Goal: Information Seeking & Learning: Learn about a topic

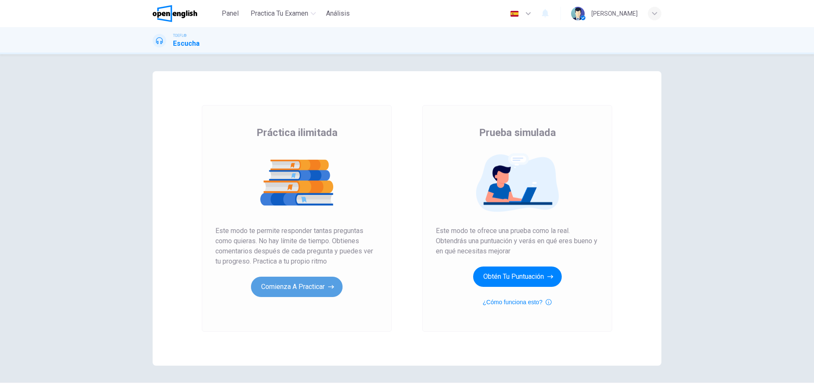
click at [313, 288] on button "Comienza a practicar" at bounding box center [297, 287] width 92 height 20
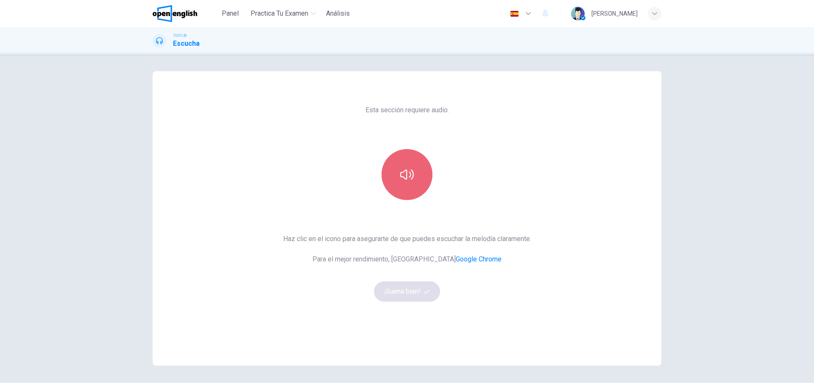
click at [415, 193] on button "button" at bounding box center [407, 174] width 51 height 51
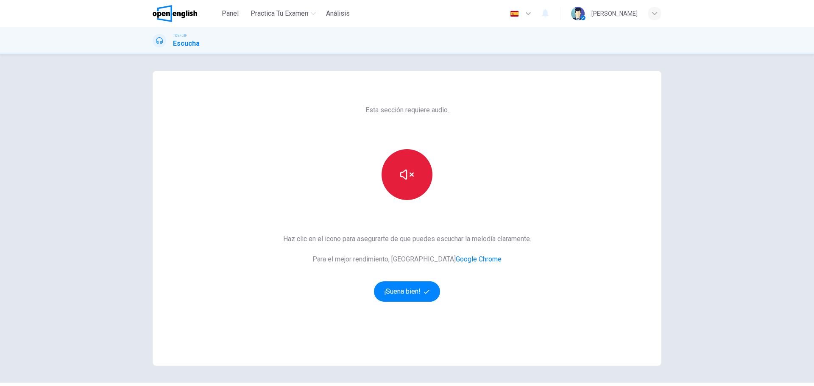
click at [415, 193] on button "button" at bounding box center [407, 174] width 51 height 51
click at [420, 294] on button "¡Suena bien!" at bounding box center [407, 292] width 66 height 20
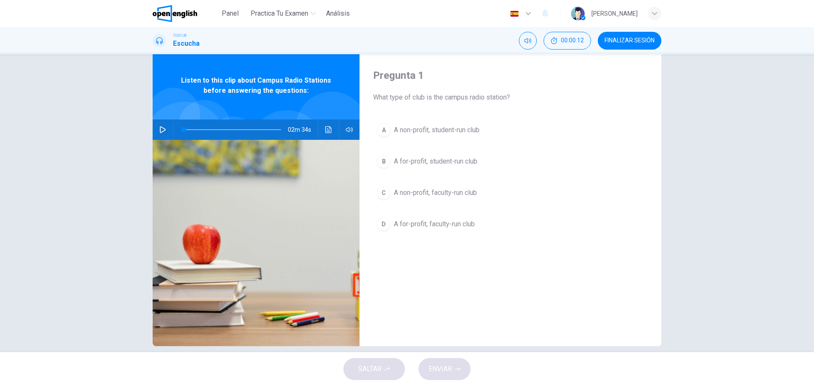
scroll to position [31, 0]
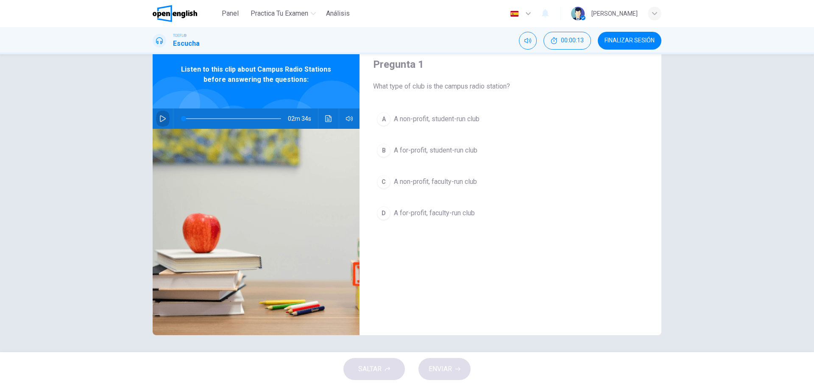
click at [163, 123] on button "button" at bounding box center [163, 119] width 14 height 20
click at [325, 120] on icon "Haz clic para ver la transcripción del audio" at bounding box center [328, 118] width 7 height 7
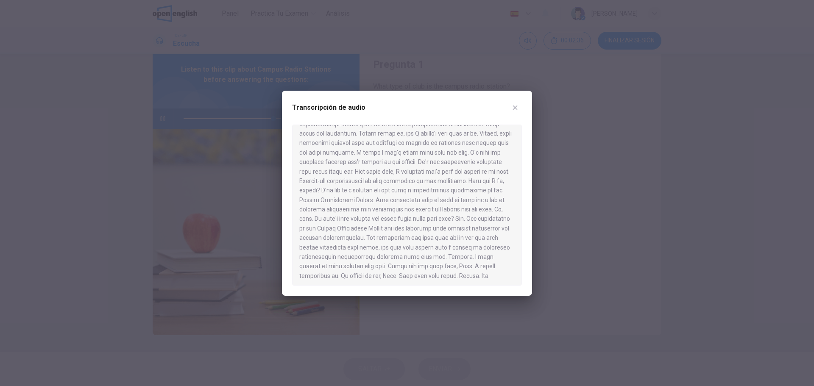
scroll to position [138, 0]
type input "*"
click at [513, 112] on button "button" at bounding box center [516, 108] width 14 height 14
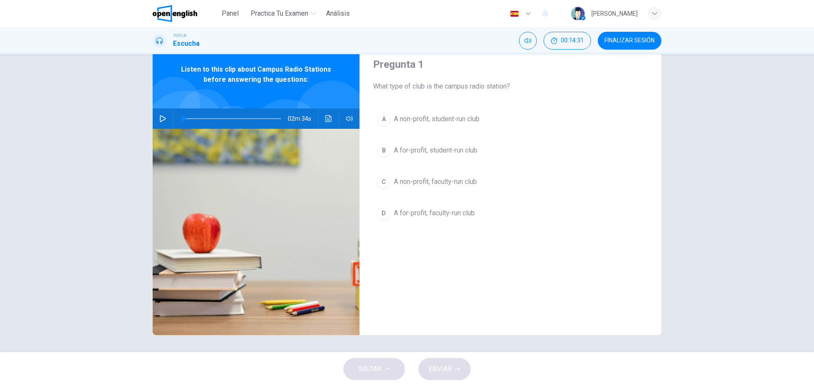
click at [447, 117] on span "A non-profit, student-run club" at bounding box center [437, 119] width 86 height 10
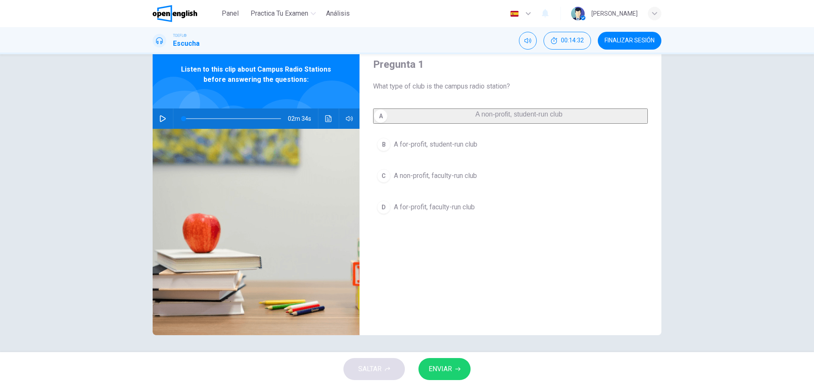
click at [428, 372] on button "ENVIAR" at bounding box center [445, 369] width 52 height 22
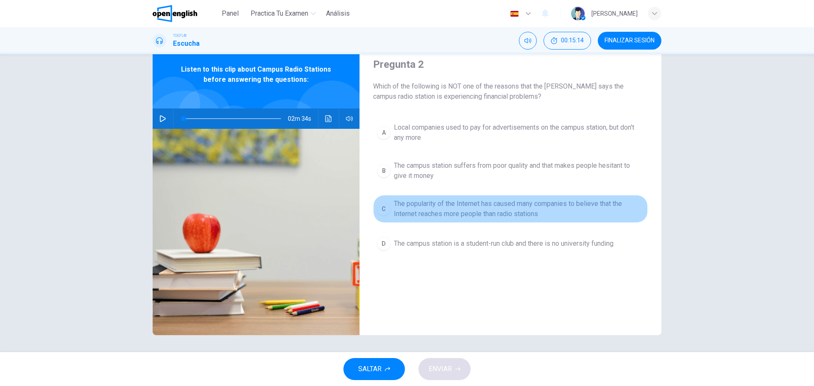
click at [435, 217] on span "The popularity of the Internet has caused many companies to believe that the In…" at bounding box center [519, 209] width 250 height 20
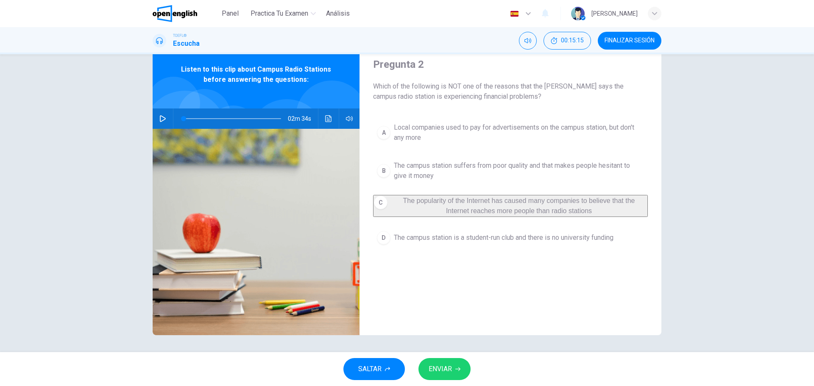
click at [434, 368] on span "ENVIAR" at bounding box center [440, 369] width 23 height 12
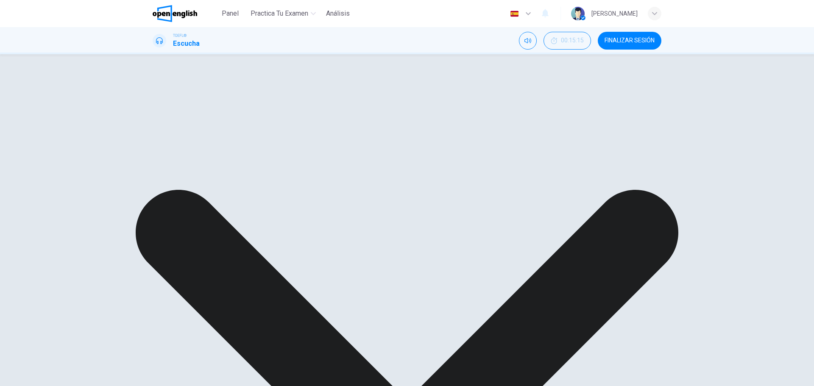
click at [455, 168] on div "A Local companies used to pay for advertisements on the campus station, but don…" at bounding box center [510, 183] width 275 height 129
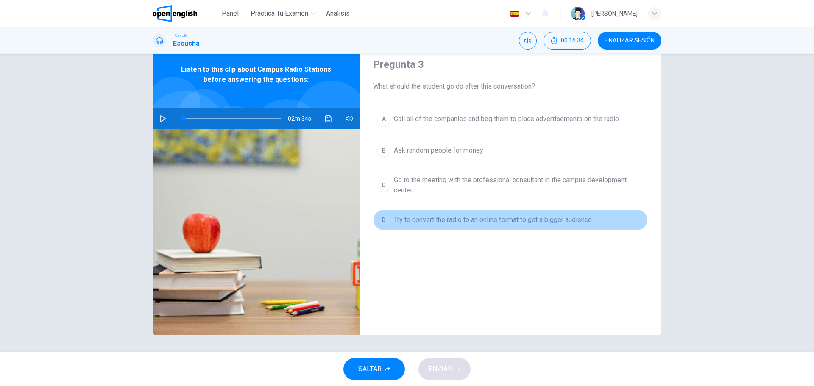
click at [559, 221] on span "Try to convert the radio to an online format to get a bigger audience" at bounding box center [493, 220] width 198 height 10
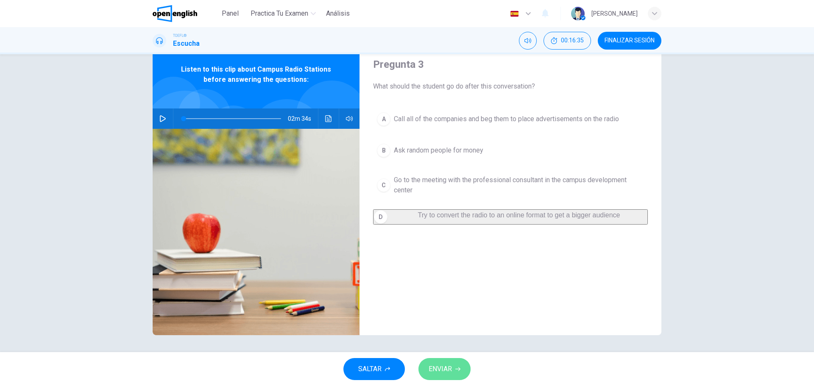
click at [437, 363] on button "ENVIAR" at bounding box center [445, 369] width 52 height 22
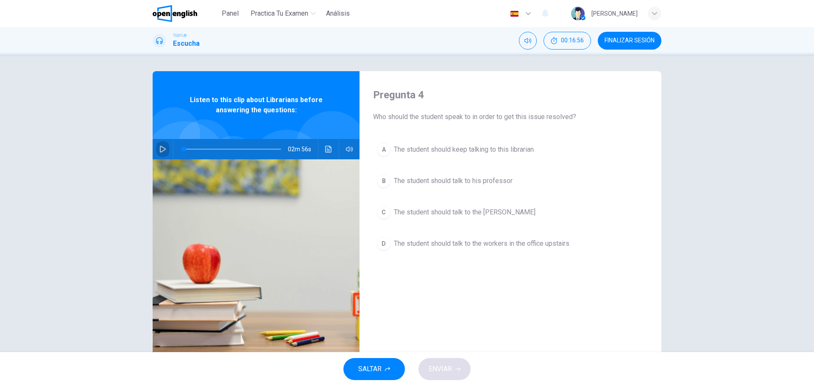
click at [161, 150] on icon "button" at bounding box center [162, 149] width 7 height 7
click at [329, 150] on icon "Haz clic para ver la transcripción del audio" at bounding box center [328, 149] width 7 height 7
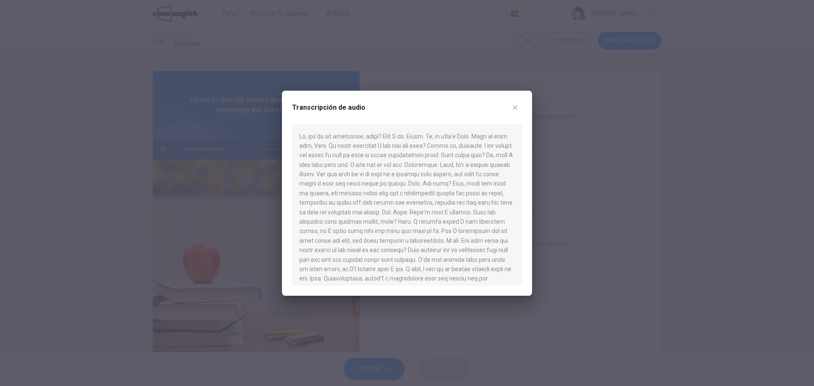
click at [446, 263] on div at bounding box center [407, 205] width 230 height 161
click at [518, 106] on icon "button" at bounding box center [515, 107] width 7 height 7
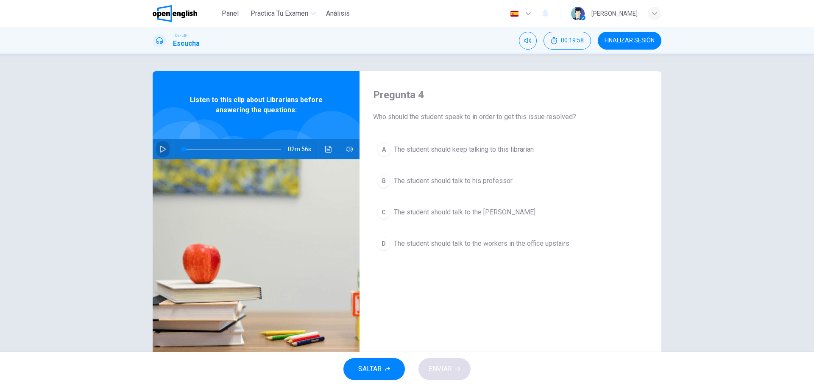
click at [161, 151] on icon "button" at bounding box center [163, 149] width 6 height 7
click at [327, 147] on icon "Haz clic para ver la transcripción del audio" at bounding box center [328, 149] width 7 height 7
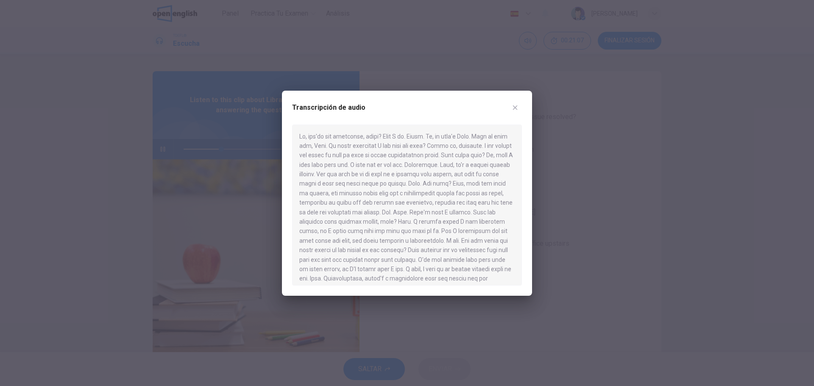
drag, startPoint x: 429, startPoint y: 240, endPoint x: 455, endPoint y: 250, distance: 27.4
click at [455, 250] on div at bounding box center [407, 205] width 230 height 161
click at [512, 107] on icon "button" at bounding box center [515, 107] width 7 height 7
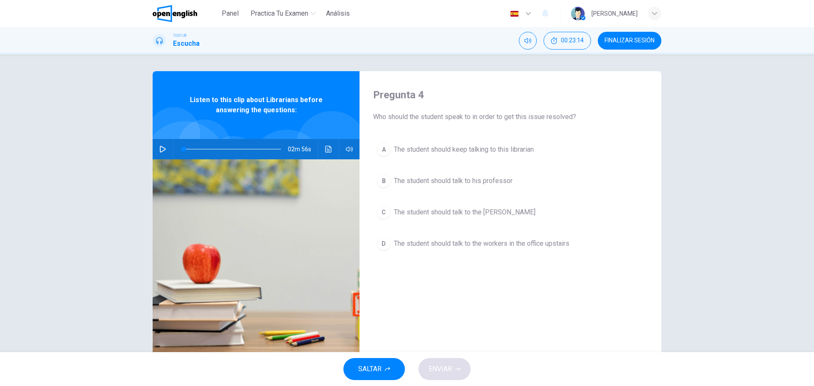
drag, startPoint x: 563, startPoint y: 117, endPoint x: 419, endPoint y: 131, distance: 144.9
click at [419, 131] on div "Pregunta 4 Who should the student speak to in order to get this issue resolved?…" at bounding box center [511, 218] width 302 height 295
click at [458, 137] on div "Pregunta 4 Who should the student speak to in order to get this issue resolved?…" at bounding box center [511, 218] width 302 height 295
click at [464, 150] on span "The student should keep talking to this librarian" at bounding box center [464, 150] width 140 height 10
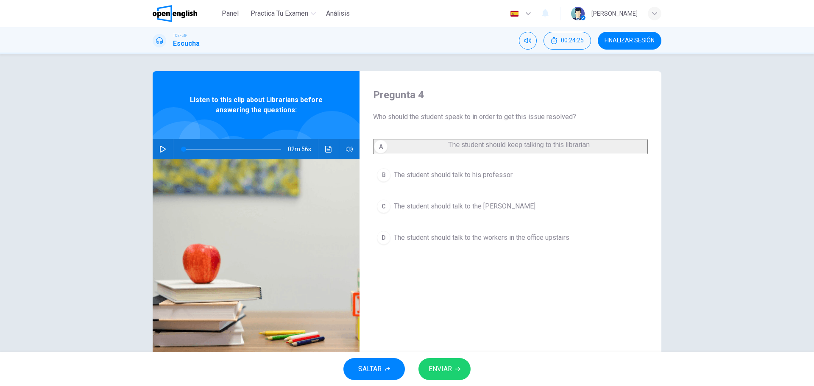
click at [453, 369] on button "ENVIAR" at bounding box center [445, 369] width 52 height 22
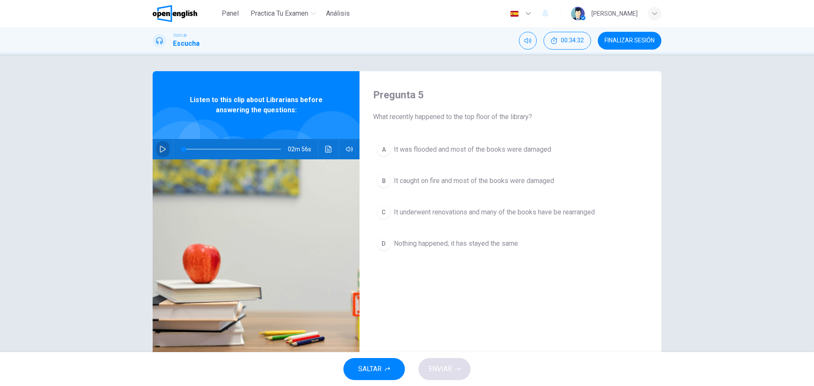
click at [162, 148] on icon "button" at bounding box center [163, 149] width 6 height 7
click at [327, 150] on icon "Haz clic para ver la transcripción del audio" at bounding box center [328, 149] width 6 height 7
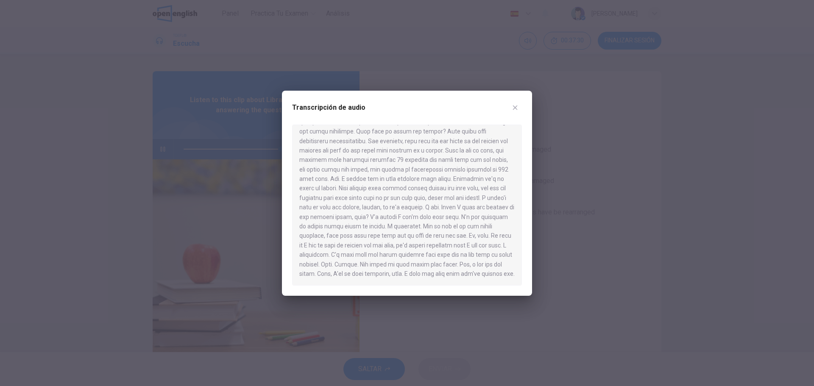
type input "*"
click at [518, 105] on icon "button" at bounding box center [515, 107] width 7 height 7
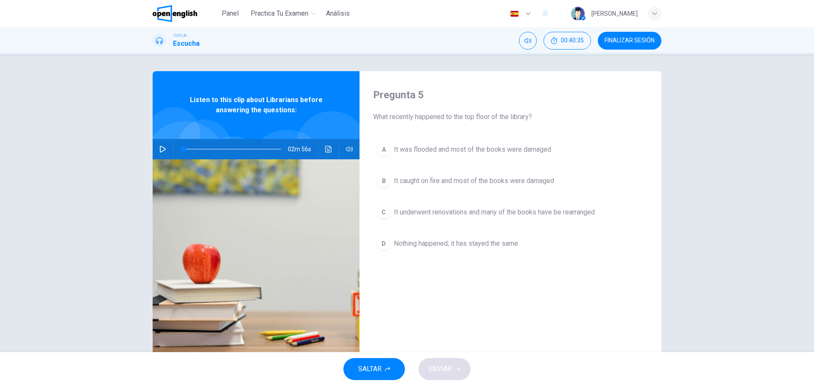
click at [414, 243] on span "Nothing happened; it has stayed the same" at bounding box center [456, 244] width 124 height 10
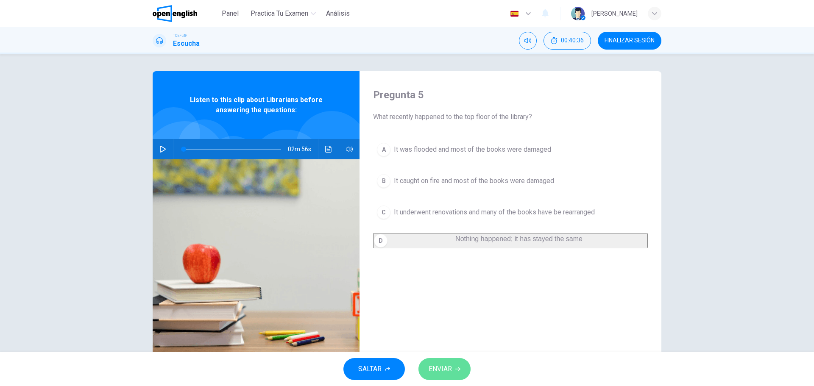
click at [462, 374] on button "ENVIAR" at bounding box center [445, 369] width 52 height 22
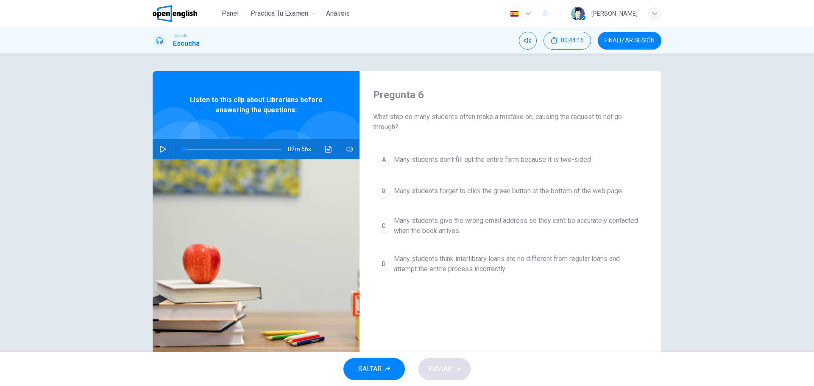
click at [445, 161] on span "Many students don't fill out the entire form because it is two-sided" at bounding box center [492, 160] width 197 height 10
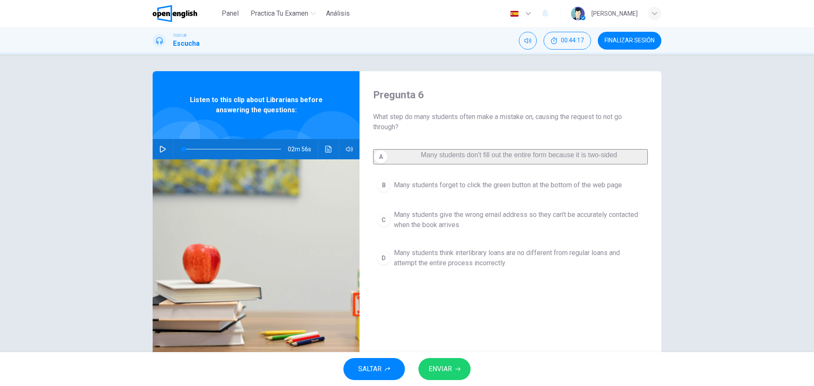
click at [453, 370] on button "ENVIAR" at bounding box center [445, 369] width 52 height 22
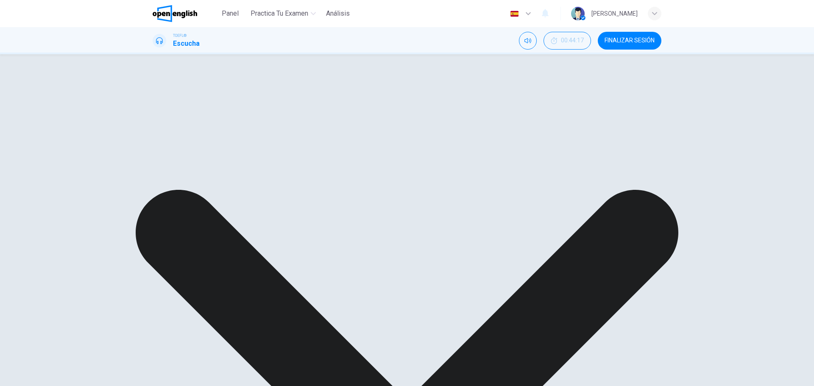
click at [456, 193] on div "A Many students don't fill out the entire form because it is two-sided B Many s…" at bounding box center [510, 210] width 275 height 122
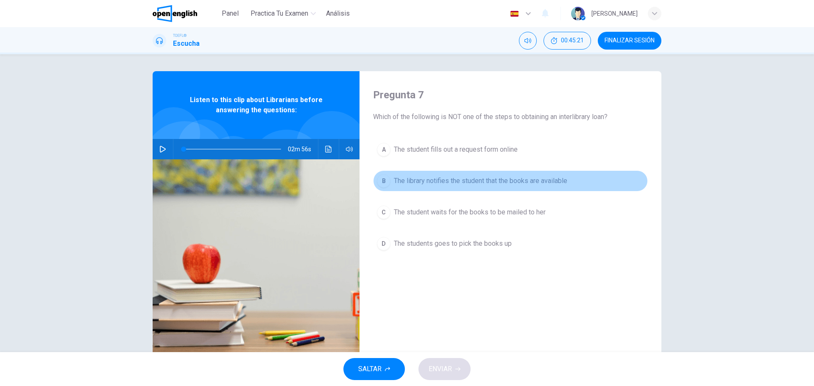
click at [511, 182] on span "The library notifies the student that the books are available" at bounding box center [480, 181] width 173 height 10
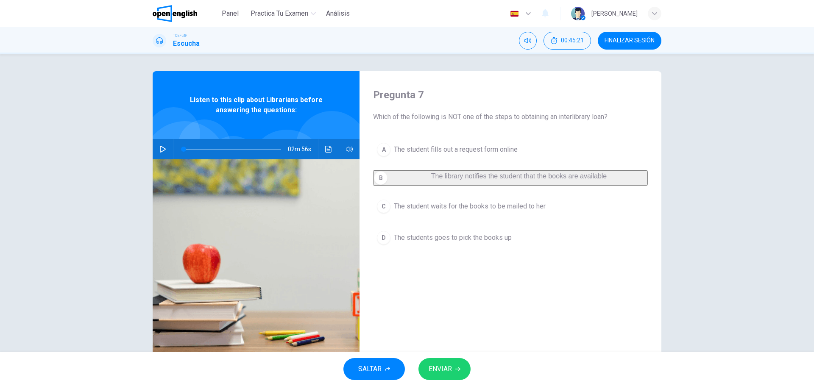
click at [456, 359] on button "ENVIAR" at bounding box center [445, 369] width 52 height 22
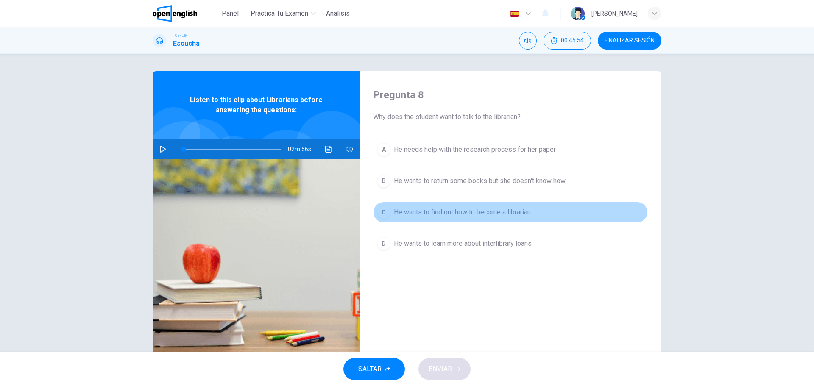
click at [466, 211] on span "He wants to find out how to become a librarian" at bounding box center [462, 212] width 137 height 10
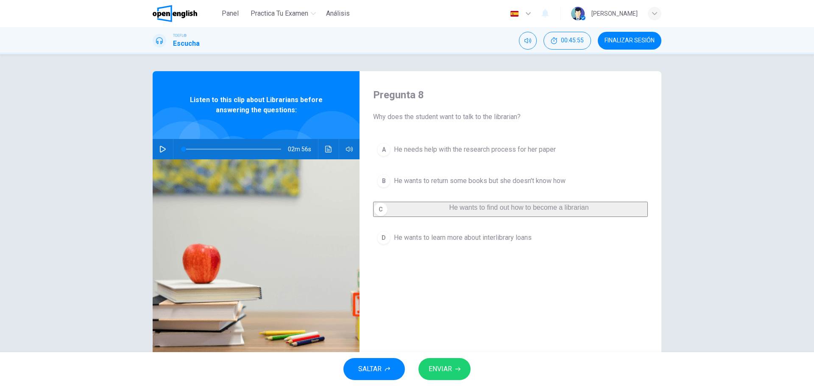
click at [456, 365] on button "ENVIAR" at bounding box center [445, 369] width 52 height 22
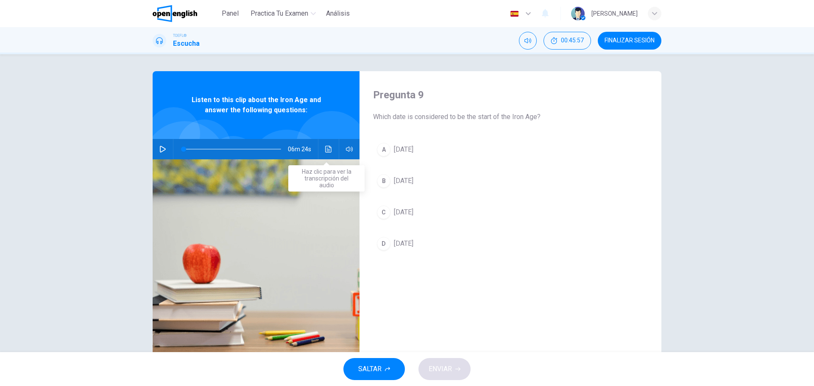
click at [325, 147] on icon "Haz clic para ver la transcripción del audio" at bounding box center [328, 149] width 7 height 7
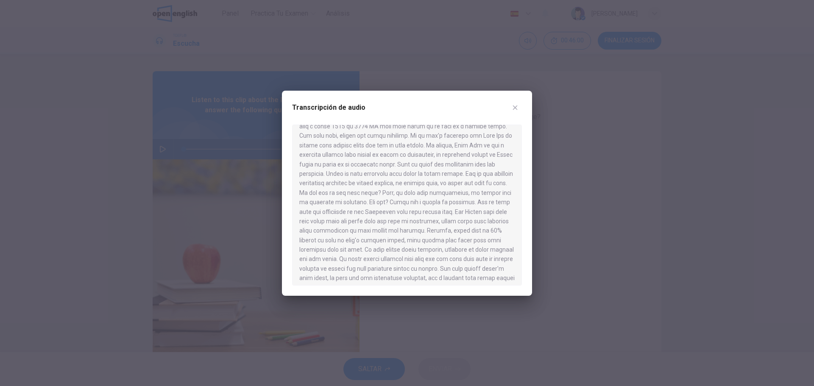
scroll to position [0, 0]
click at [515, 106] on icon "button" at bounding box center [515, 107] width 7 height 7
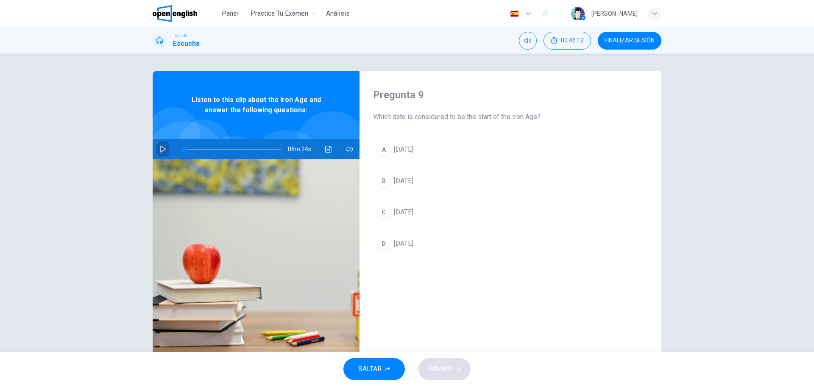
click at [160, 147] on icon "button" at bounding box center [163, 149] width 6 height 7
click at [326, 150] on icon "Haz clic para ver la transcripción del audio" at bounding box center [328, 149] width 7 height 7
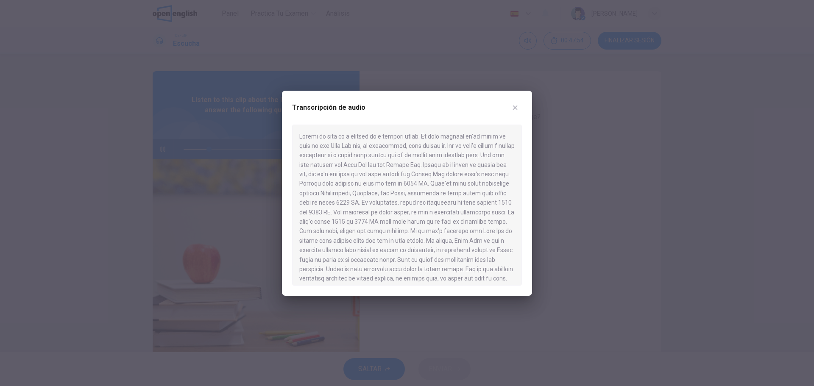
drag, startPoint x: 368, startPoint y: 273, endPoint x: 383, endPoint y: 270, distance: 15.6
click at [382, 270] on div at bounding box center [407, 205] width 230 height 161
drag, startPoint x: 323, startPoint y: 266, endPoint x: 422, endPoint y: 271, distance: 98.6
click at [422, 271] on div at bounding box center [407, 205] width 230 height 161
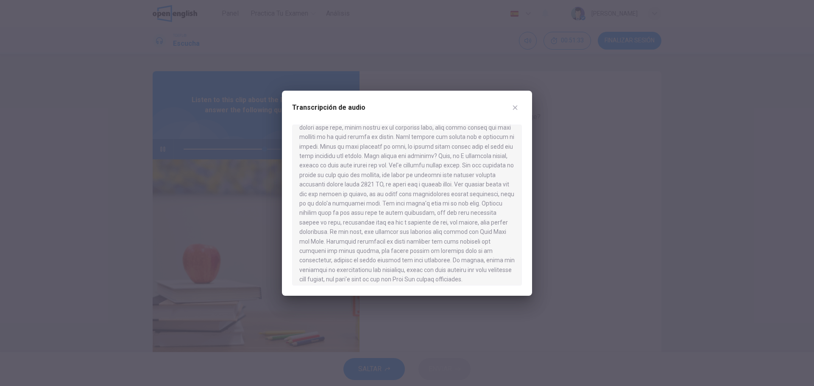
scroll to position [423, 0]
type input "*"
click at [509, 103] on button "button" at bounding box center [516, 108] width 14 height 14
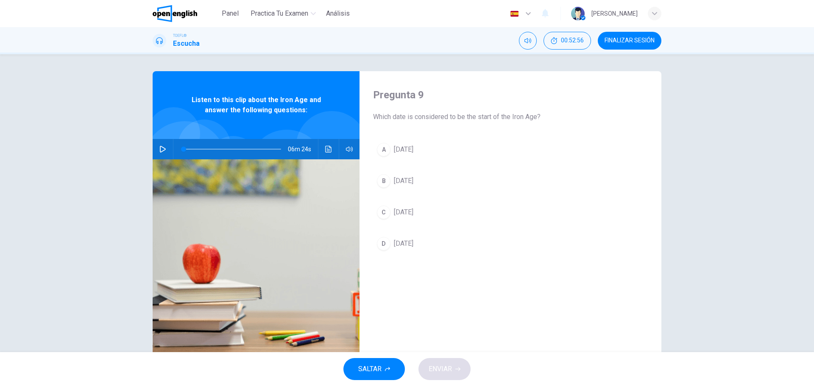
click at [397, 143] on button "A [DATE]" at bounding box center [510, 149] width 275 height 21
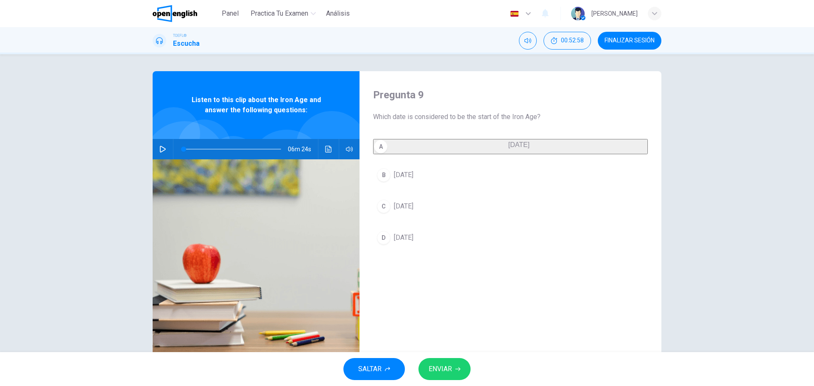
click at [446, 363] on button "ENVIAR" at bounding box center [445, 369] width 52 height 22
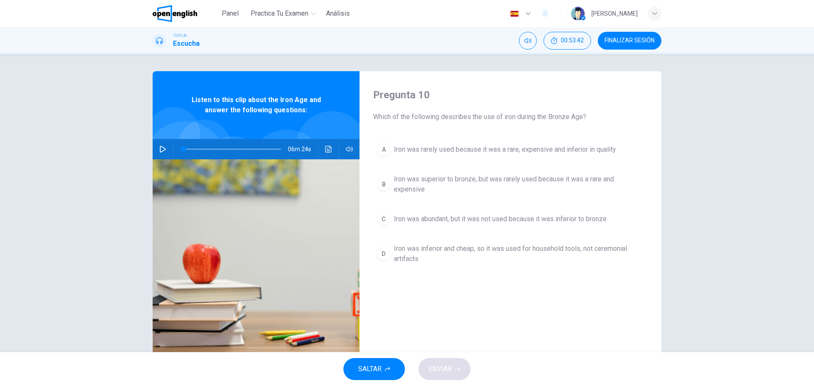
click at [426, 252] on span "Iron was inferior and cheap, so it was used for household tools, not ceremonial…" at bounding box center [519, 254] width 250 height 20
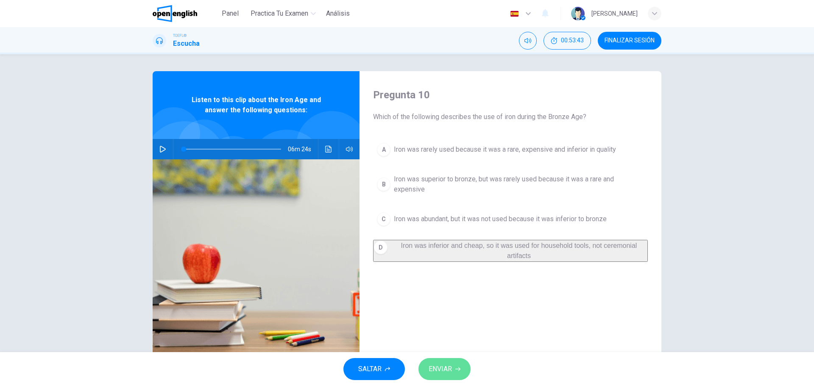
click at [436, 368] on span "ENVIAR" at bounding box center [440, 369] width 23 height 12
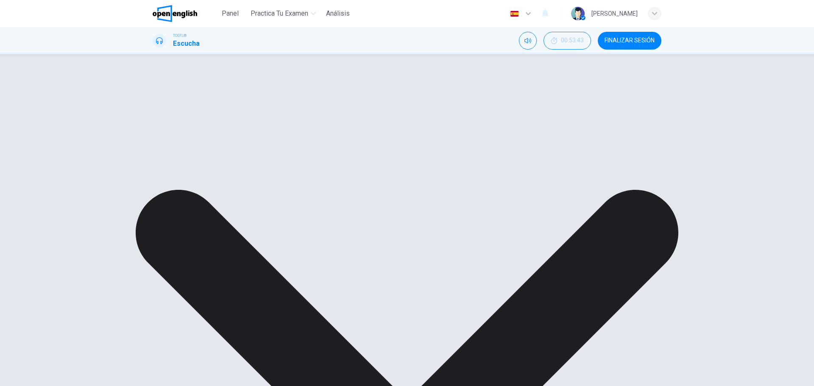
click at [637, 45] on button "FINALIZAR SESIÓN" at bounding box center [630, 41] width 64 height 18
